Goal: Check status: Verify the current state of an ongoing process or item

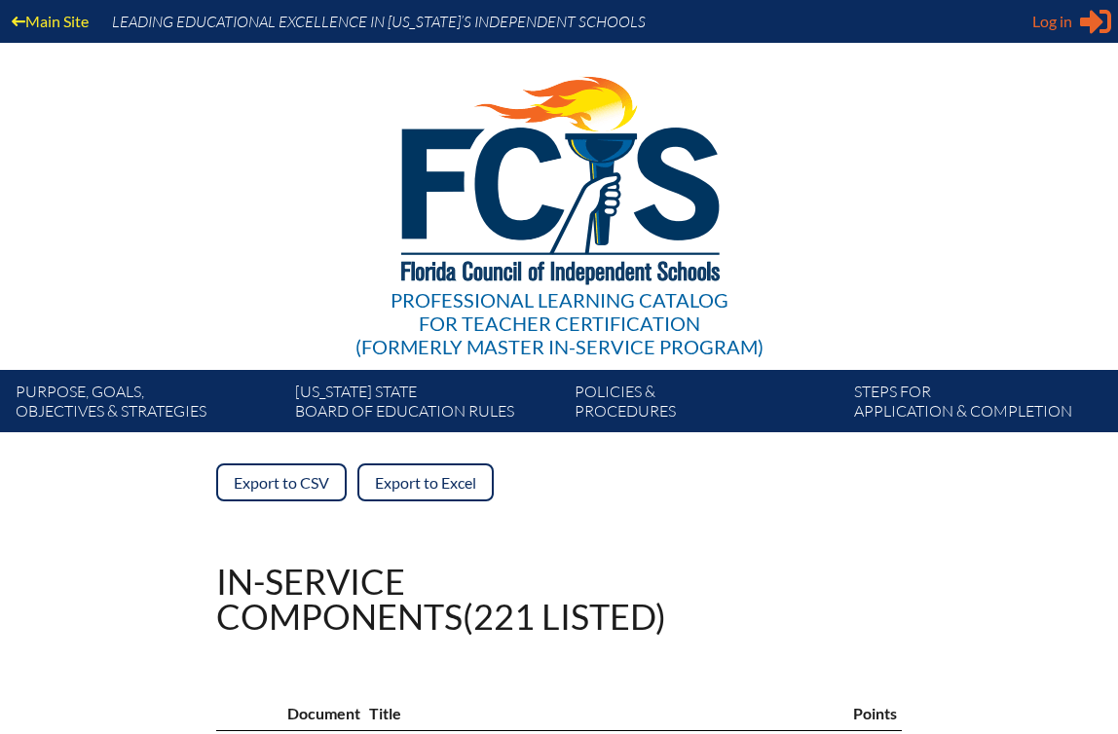
type input "[EMAIL_ADDRESS][DOMAIN_NAME]"
click at [1050, 15] on span "Log in" at bounding box center [1052, 21] width 40 height 23
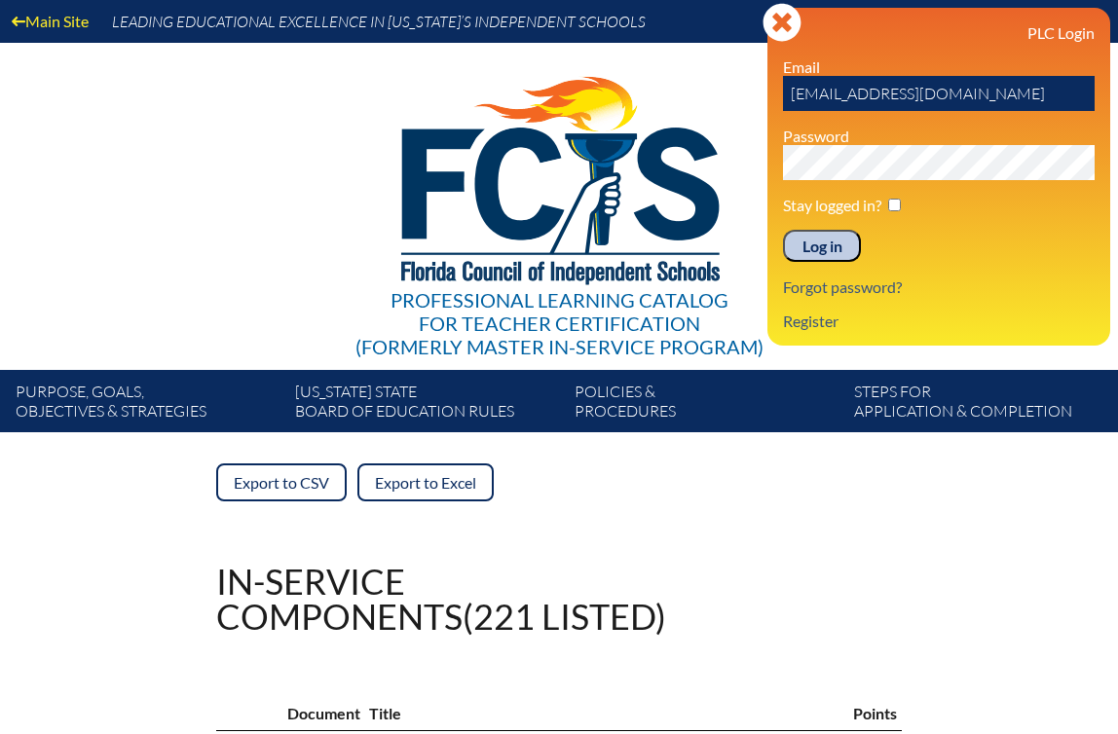
click at [830, 242] on input "Log in" at bounding box center [822, 246] width 78 height 33
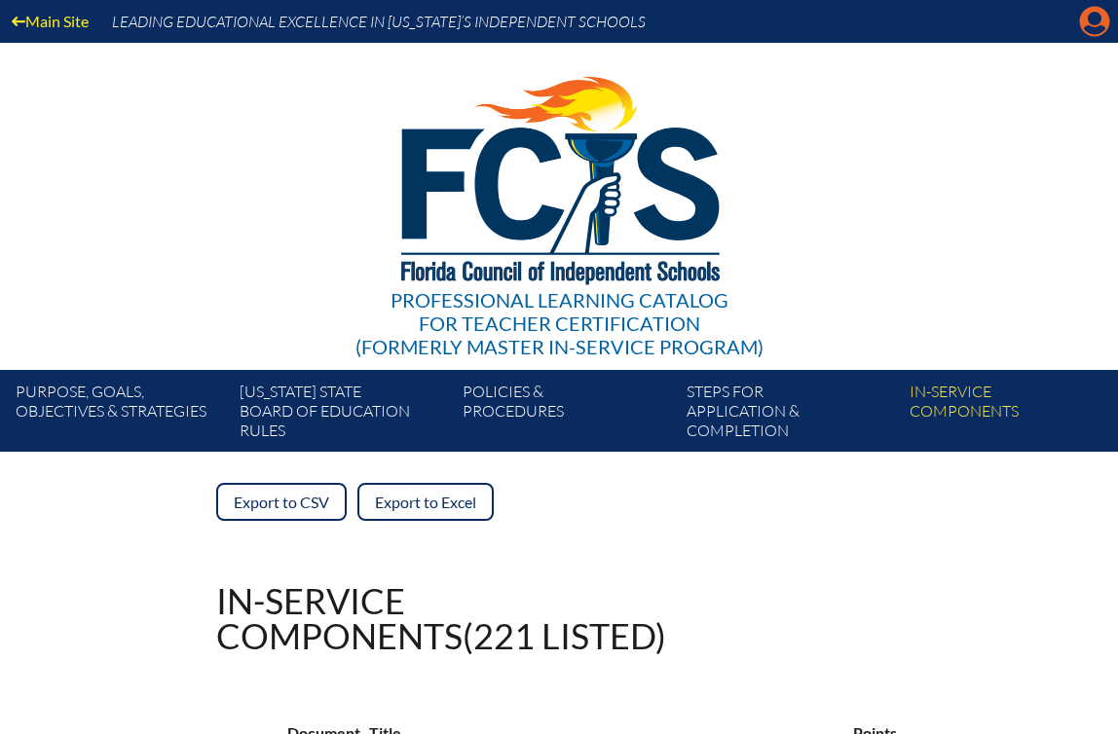
click at [1086, 18] on icon at bounding box center [1095, 22] width 30 height 30
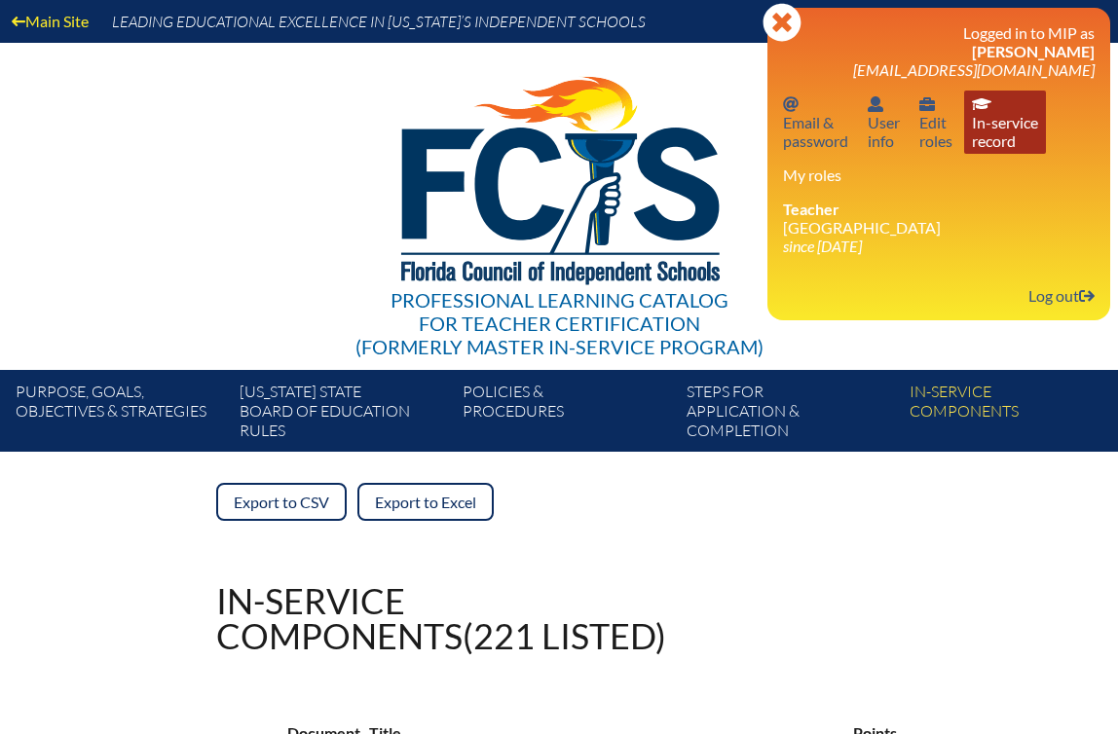
click at [1017, 140] on link "In-service record In-service record" at bounding box center [1005, 122] width 82 height 63
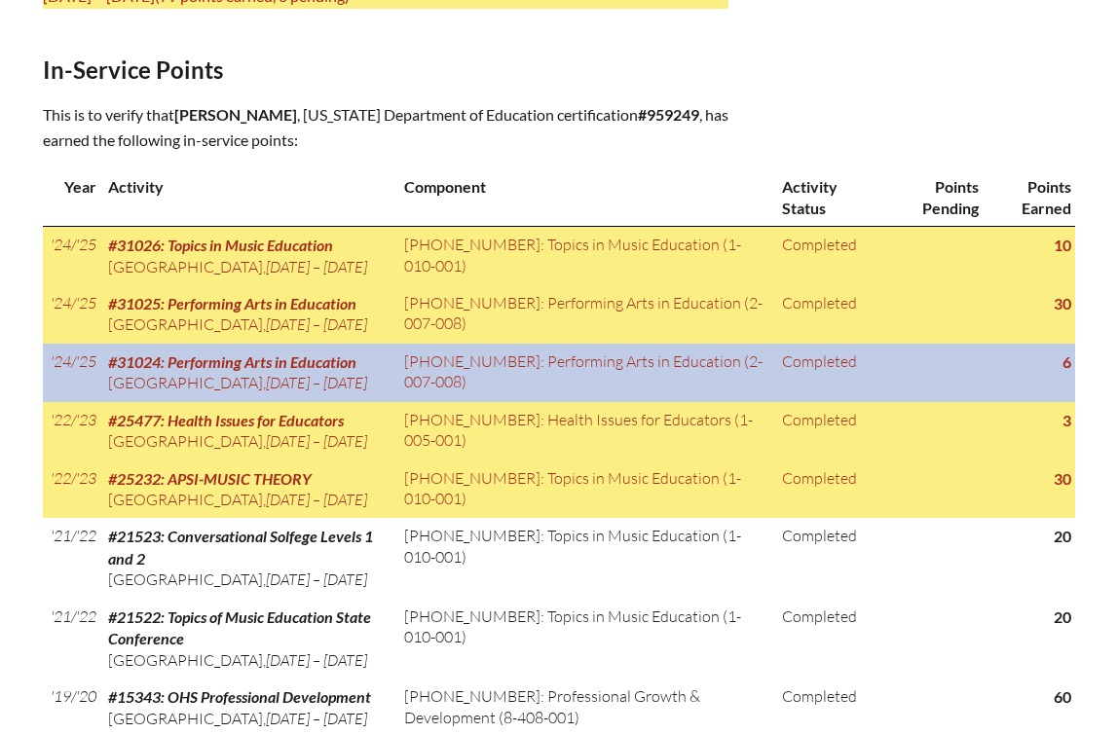
scroll to position [917, 0]
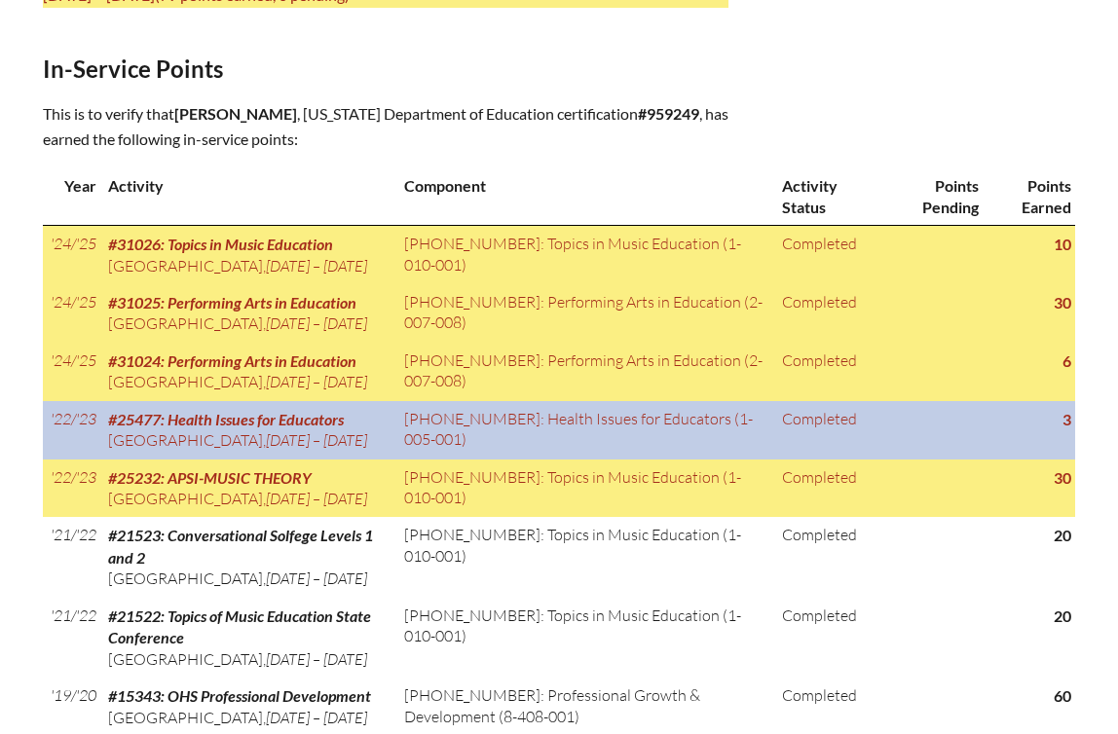
click at [258, 428] on span "#25477: Health Issues for Educators" at bounding box center [226, 419] width 236 height 19
click at [489, 460] on td "1-005-001: Health Issues for Educators (1-005-001)" at bounding box center [585, 430] width 378 height 58
click at [452, 460] on td "1-005-001: Health Issues for Educators (1-005-001)" at bounding box center [585, 430] width 378 height 58
